Goal: Task Accomplishment & Management: Manage account settings

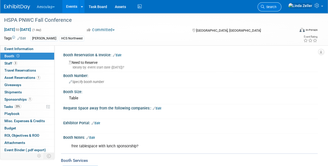
click at [277, 5] on span "Search" at bounding box center [271, 7] width 12 height 4
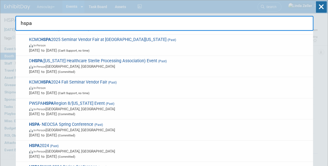
scroll to position [156, 0]
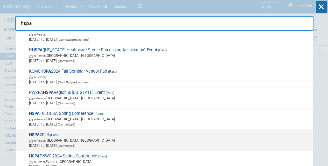
type input "hspa"
click at [50, 132] on span "HSPA 2024 (Past) In-Person Las Vegas, NV Apr 22, 2024 to Apr 23, 2024 (Committe…" at bounding box center [169, 140] width 283 height 16
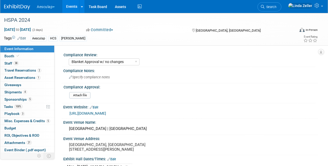
select select "Blanket Approval w/ no changes"
select select "HCS"
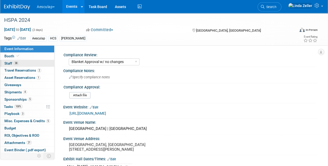
click at [12, 63] on span "Staff 38" at bounding box center [11, 63] width 14 height 4
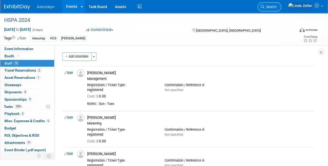
click at [277, 6] on span "Search" at bounding box center [271, 7] width 12 height 4
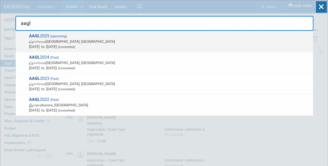
type input "aagl"
click at [46, 36] on span "AAGL 2025 (Upcoming) In-Person Vancouver, Canada Nov 9, 2025 to Nov 11, 2025 (C…" at bounding box center [169, 41] width 283 height 16
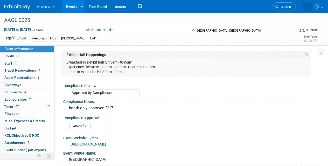
select select "Approved by Compliance"
select select "HCS"
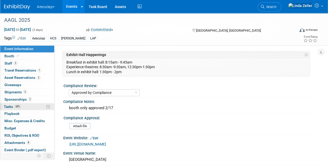
click at [11, 105] on span "Tasks 60%" at bounding box center [12, 107] width 17 height 4
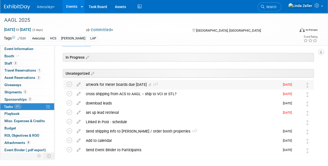
scroll to position [26, 0]
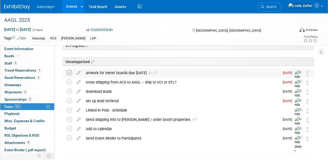
click at [69, 73] on icon at bounding box center [69, 72] width 5 height 5
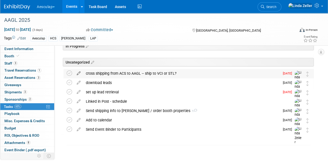
click at [78, 72] on icon at bounding box center [78, 72] width 9 height 6
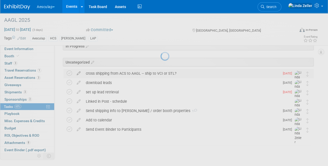
select select "7"
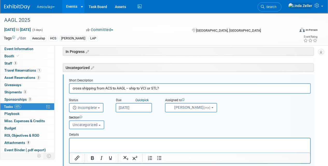
scroll to position [18, 0]
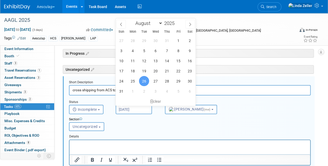
click at [124, 108] on input "Aug 26, 2025" at bounding box center [134, 109] width 36 height 9
click at [167, 80] on span "28" at bounding box center [167, 81] width 10 height 10
type input "Aug 28, 2025"
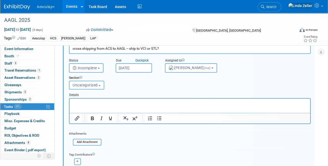
scroll to position [96, 0]
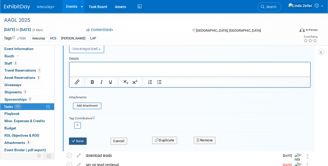
click at [81, 139] on button "Save" at bounding box center [78, 141] width 18 height 7
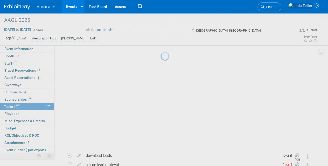
scroll to position [25, 0]
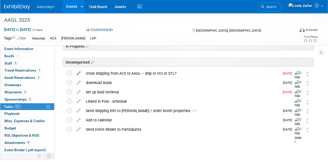
click at [79, 71] on icon at bounding box center [78, 72] width 9 height 6
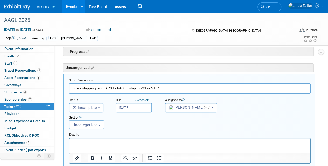
scroll to position [18, 0]
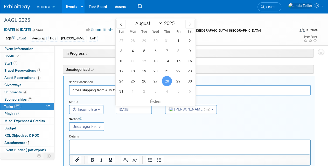
click at [130, 108] on input "Aug 28, 2025" at bounding box center [134, 109] width 36 height 9
click at [189, 24] on icon at bounding box center [190, 25] width 4 height 4
click at [119, 23] on icon at bounding box center [121, 25] width 4 height 4
select select "8"
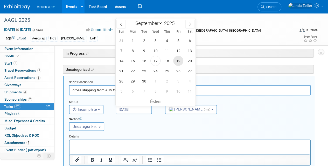
click at [177, 60] on span "19" at bounding box center [178, 61] width 10 height 10
type input "Sep 19, 2025"
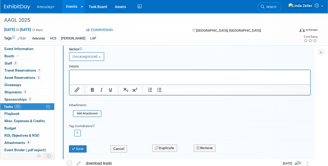
scroll to position [96, 0]
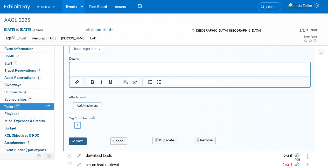
click at [77, 139] on button "Save" at bounding box center [78, 141] width 18 height 7
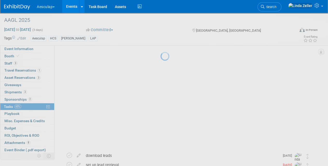
scroll to position [25, 0]
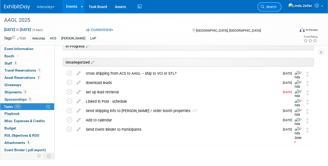
click at [281, 10] on link "Search" at bounding box center [270, 6] width 24 height 9
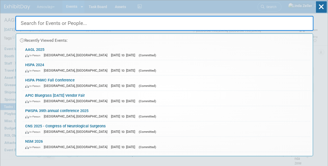
click at [283, 9] on div "Recently Viewed Events: AAGL 2025 In-Person Vancouver, Canada Nov 9, 2025 to No…" at bounding box center [164, 78] width 298 height 156
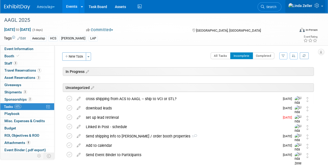
click at [316, 5] on icon at bounding box center [318, 5] width 6 height 5
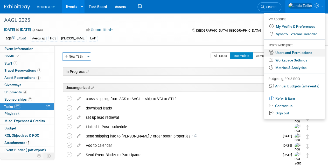
click at [280, 53] on link "Users and Permissions" at bounding box center [294, 53] width 61 height 8
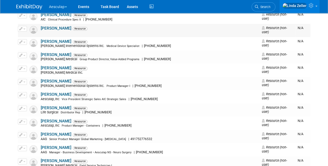
scroll to position [104, 0]
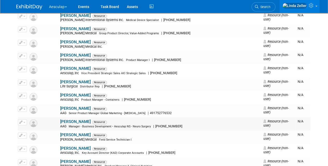
click at [25, 122] on span "button" at bounding box center [24, 122] width 2 height 1
click at [30, 127] on link "Edit" at bounding box center [38, 130] width 41 height 7
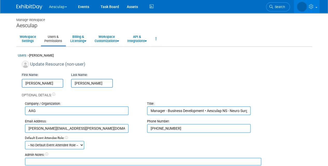
drag, startPoint x: 80, startPoint y: 130, endPoint x: 18, endPoint y: 135, distance: 62.1
click at [18, 135] on div "Update Resource (non-user) First Name: [PERSON_NAME] Last Name: [PERSON_NAME] O…" at bounding box center [164, 113] width 293 height 105
paste input "[PERSON_NAME][EMAIL_ADDRESS][PERSON_NAME][DOMAIN_NAME]"
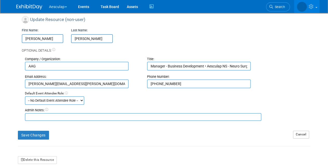
scroll to position [52, 0]
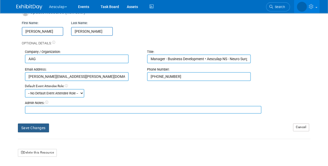
type input "[PERSON_NAME][EMAIL_ADDRESS][PERSON_NAME][DOMAIN_NAME]"
click at [35, 127] on button "Save Changes" at bounding box center [33, 128] width 31 height 9
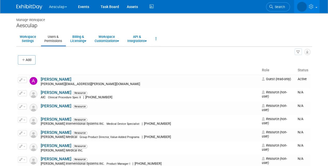
drag, startPoint x: 277, startPoint y: 6, endPoint x: 279, endPoint y: 3, distance: 4.3
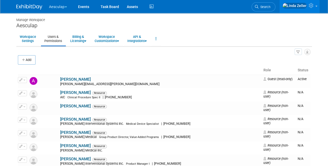
click at [271, 6] on span "Search" at bounding box center [265, 7] width 12 height 4
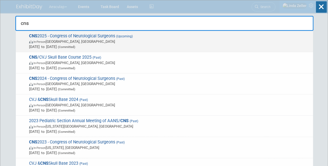
type input "cns"
click at [57, 42] on span "In-Person [GEOGRAPHIC_DATA], [GEOGRAPHIC_DATA]" at bounding box center [170, 41] width 282 height 5
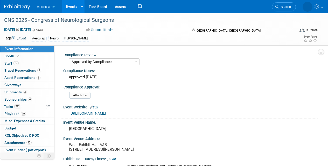
select select "Approved by Compliance"
select select "Neuro"
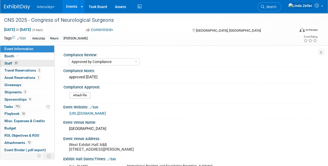
click at [9, 62] on span "Staff 37" at bounding box center [11, 63] width 14 height 4
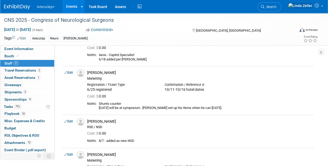
scroll to position [1223, 0]
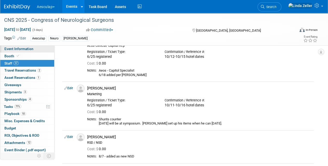
click at [17, 47] on span "Event Information" at bounding box center [18, 49] width 29 height 4
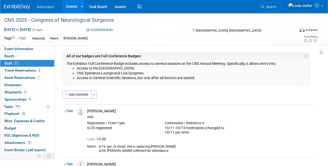
select select "Approved by Compliance"
select select "Neuro"
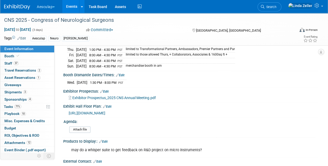
scroll to position [182, 0]
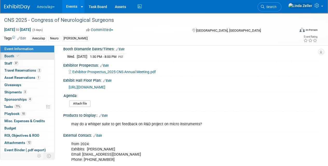
click at [12, 56] on span "Booth" at bounding box center [12, 56] width 16 height 4
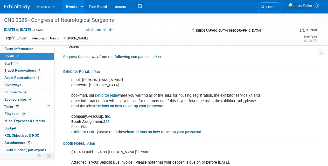
scroll to position [78, 0]
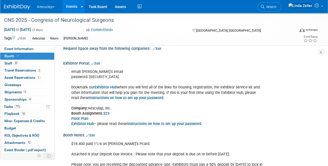
click at [99, 85] on b "Exhibitor Hub" at bounding box center [105, 87] width 23 height 4
click at [12, 63] on span "Staff 37" at bounding box center [11, 63] width 14 height 4
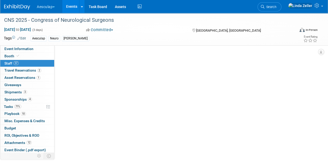
scroll to position [0, 0]
